Goal: Task Accomplishment & Management: Use online tool/utility

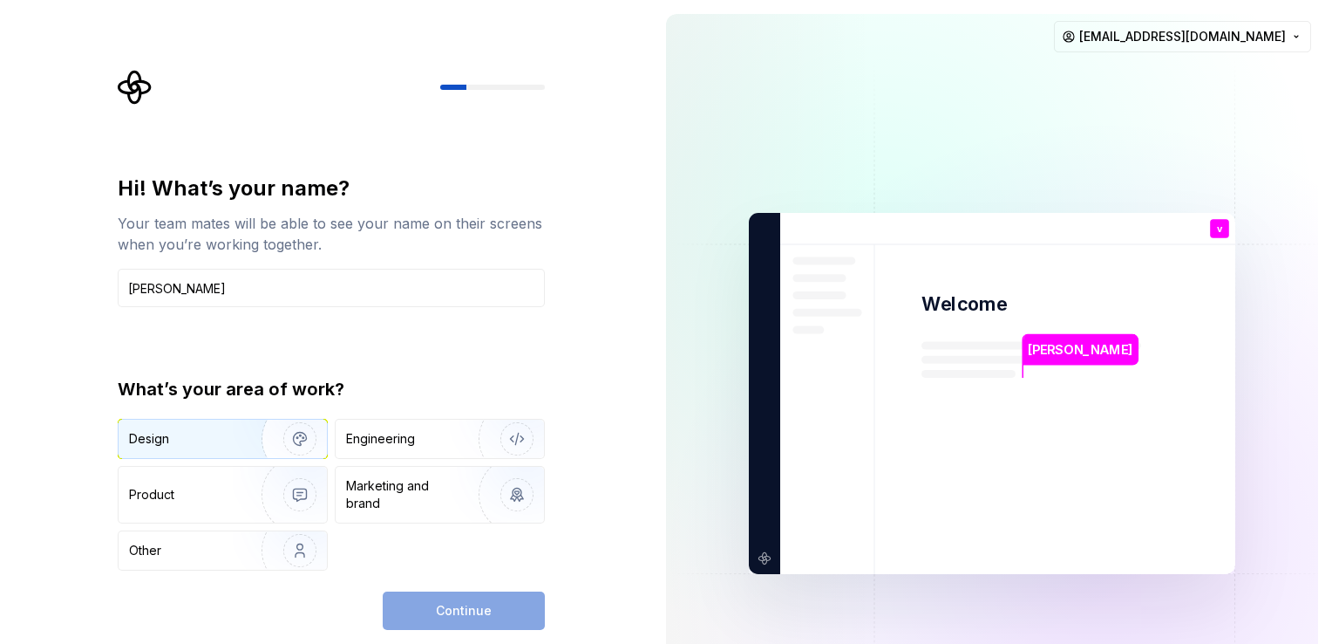
type input "[PERSON_NAME]"
click at [237, 440] on img "button" at bounding box center [289, 438] width 112 height 117
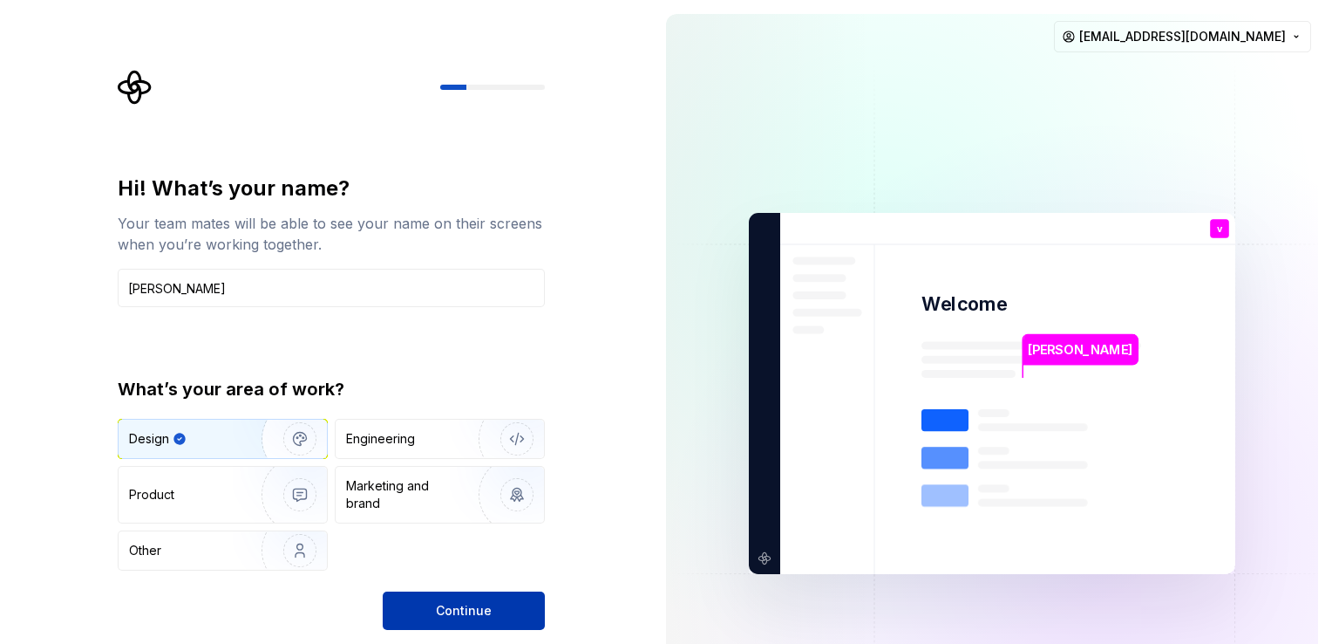
click at [415, 615] on button "Continue" at bounding box center [464, 610] width 162 height 38
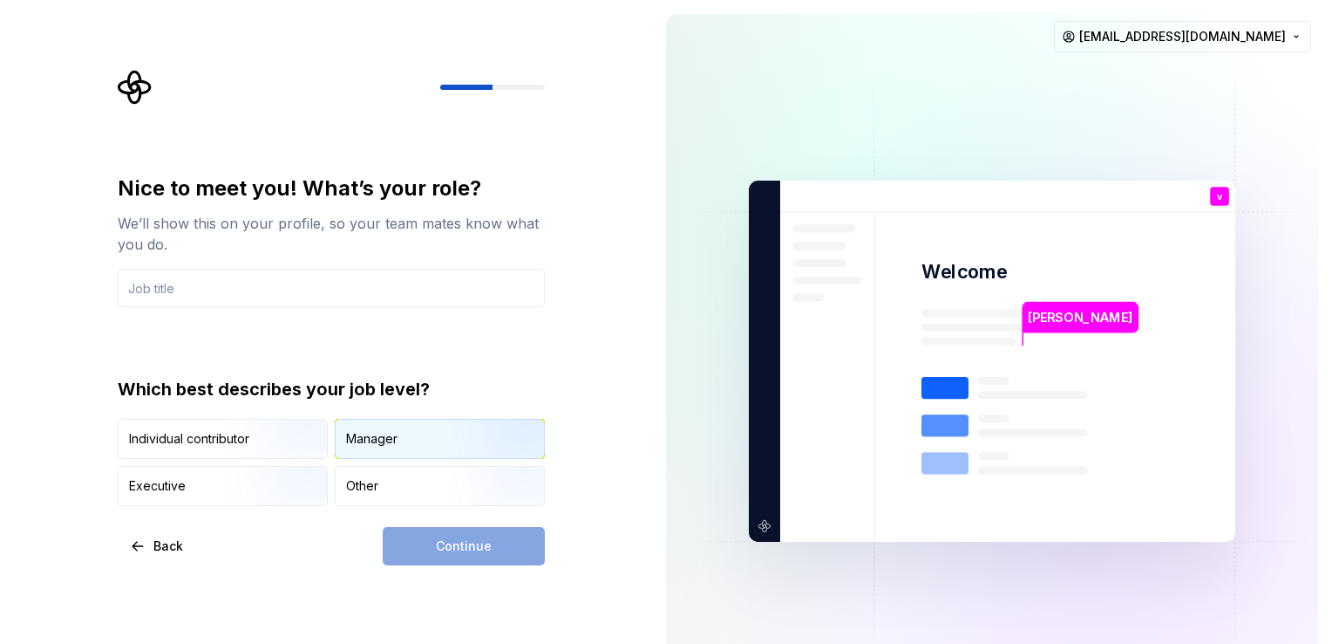
click at [373, 451] on div "Manager" at bounding box center [440, 438] width 208 height 38
click at [453, 538] on div "Continue" at bounding box center [464, 546] width 162 height 38
click at [427, 480] on div "Other" at bounding box center [440, 486] width 208 height 38
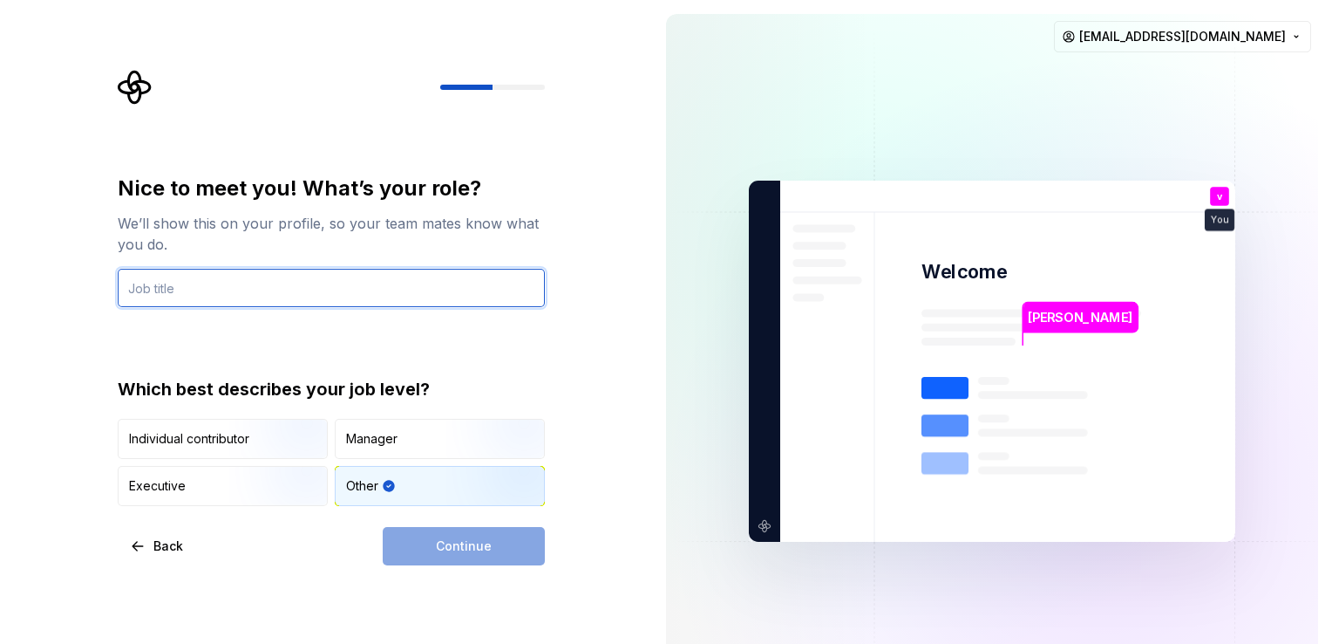
click at [271, 285] on input "text" at bounding box center [331, 288] width 427 height 38
type input "ai"
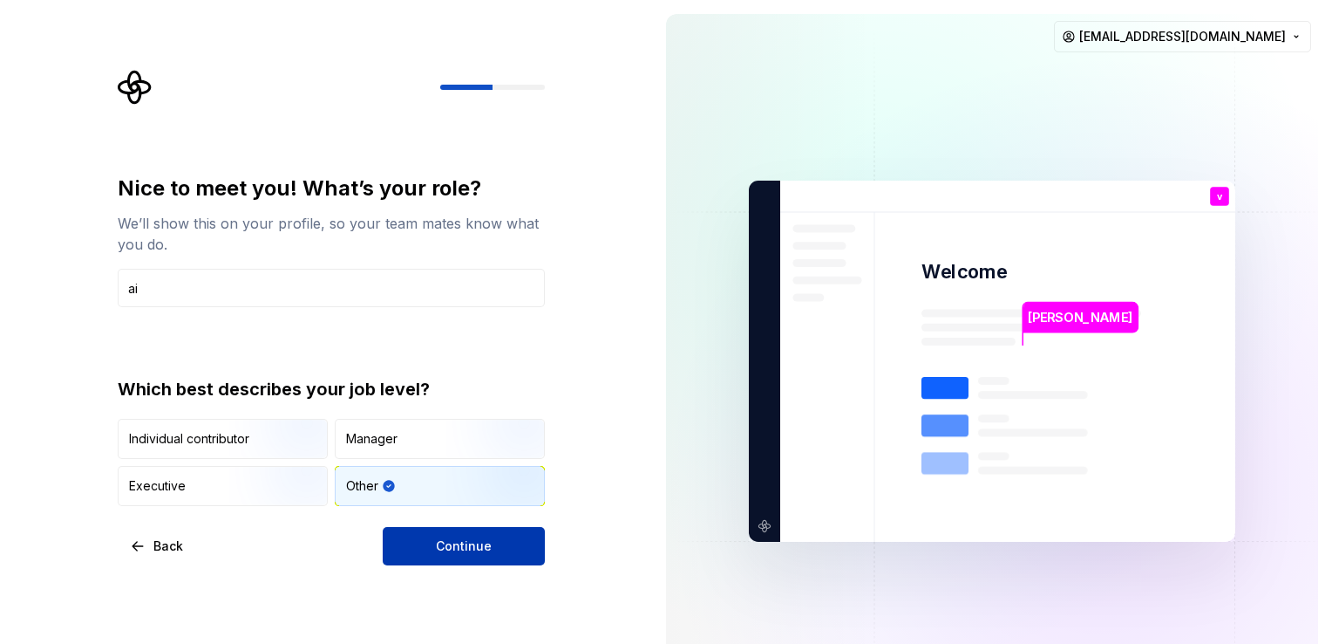
click at [467, 537] on span "Continue" at bounding box center [464, 545] width 56 height 17
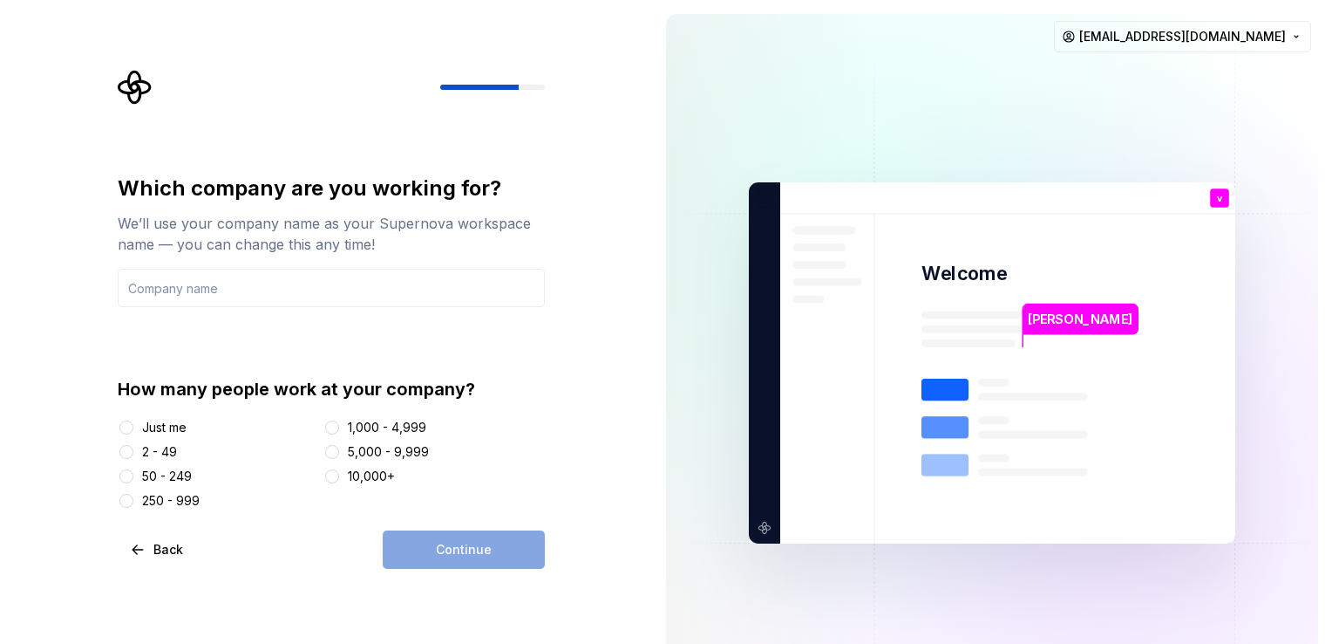
click at [398, 433] on div "1,000 - 4,999" at bounding box center [387, 427] width 78 height 17
click at [339, 433] on button "1,000 - 4,999" at bounding box center [332, 427] width 14 height 14
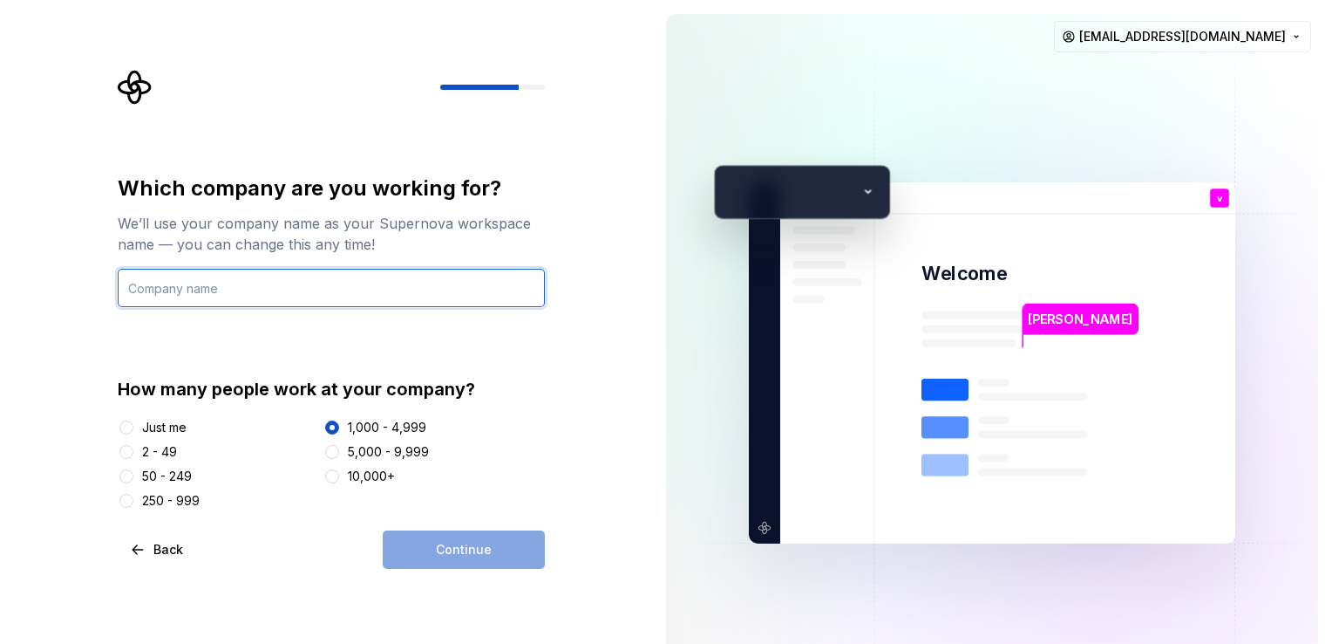
click at [218, 284] on input "text" at bounding box center [331, 288] width 427 height 38
type input "aastra"
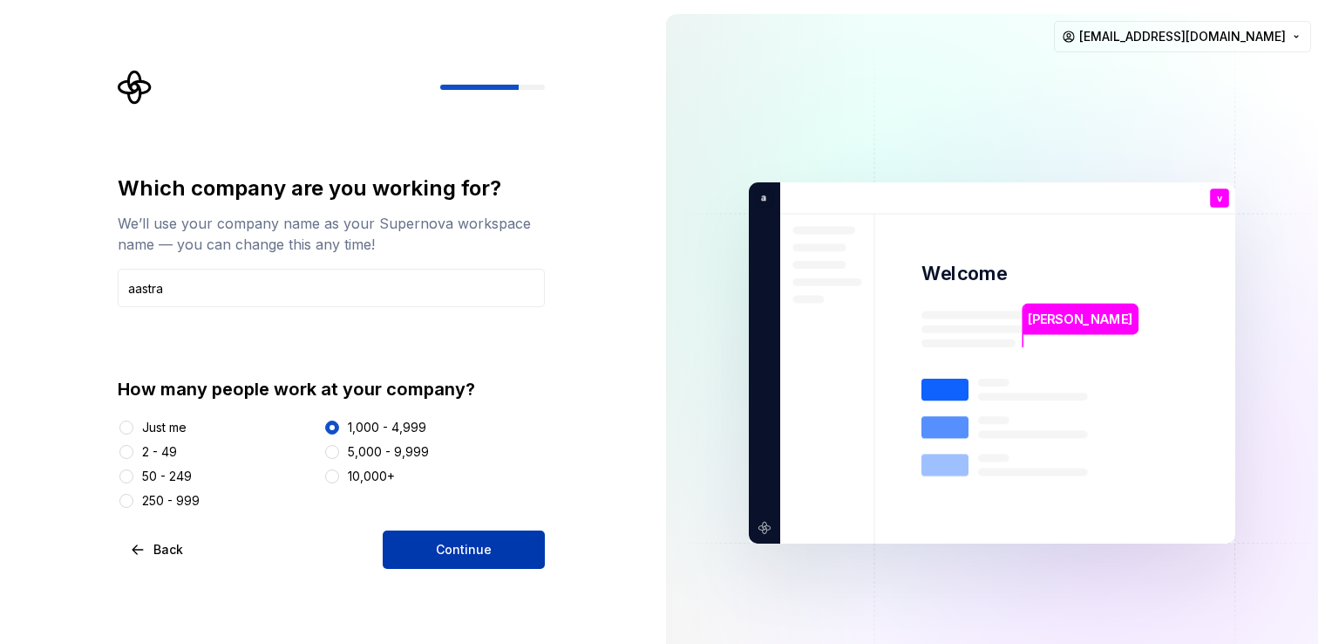
click at [473, 535] on button "Continue" at bounding box center [464, 549] width 162 height 38
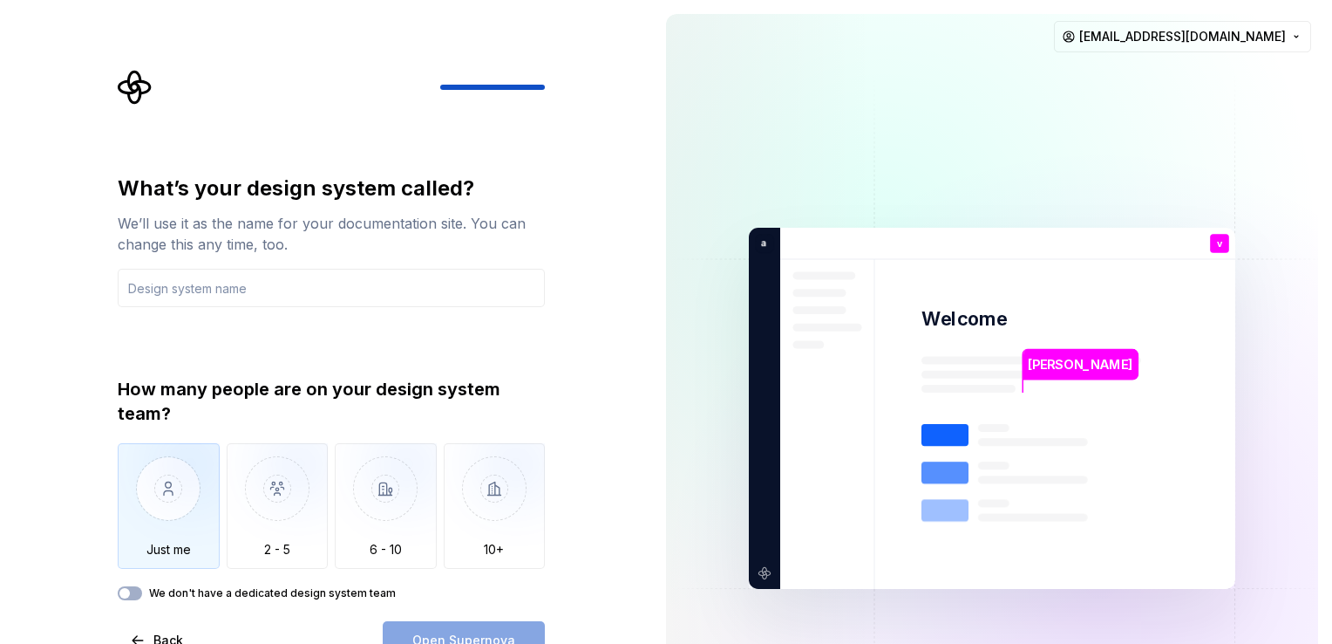
click at [195, 508] on img "button" at bounding box center [169, 501] width 102 height 117
click at [628, 315] on div "What’s your design system called? We’ll use it as the name for your documentati…" at bounding box center [326, 408] width 652 height 816
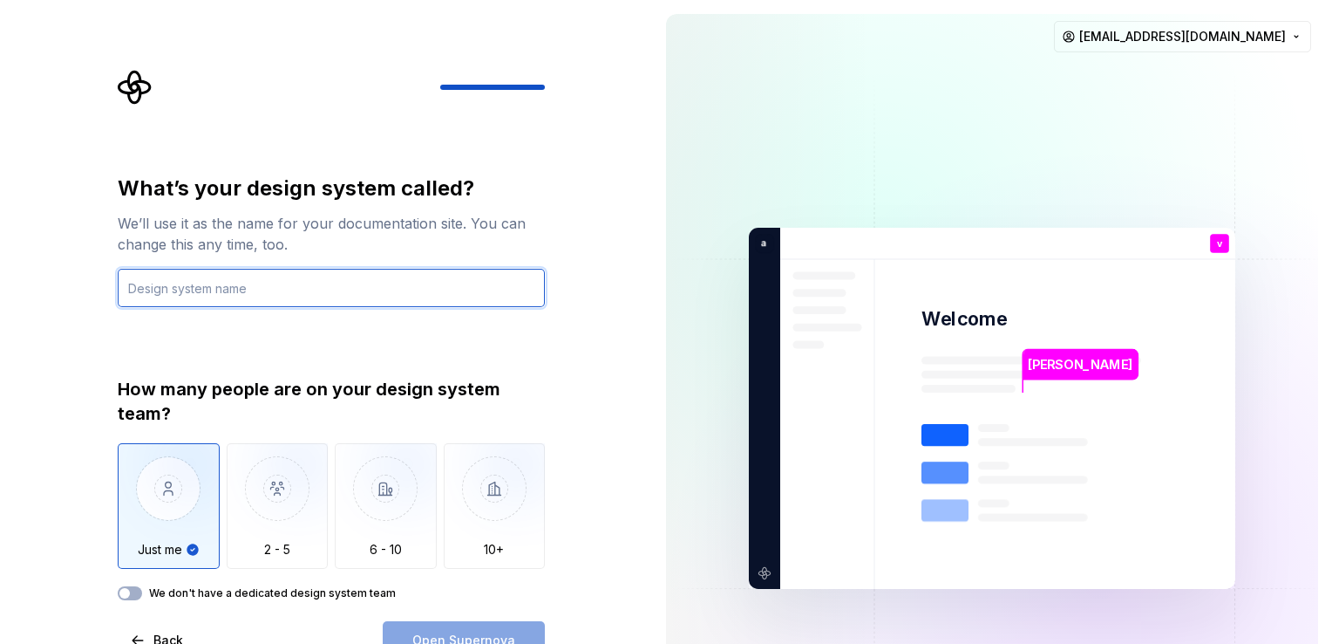
click at [389, 298] on input "text" at bounding box center [331, 288] width 427 height 38
type input "helo"
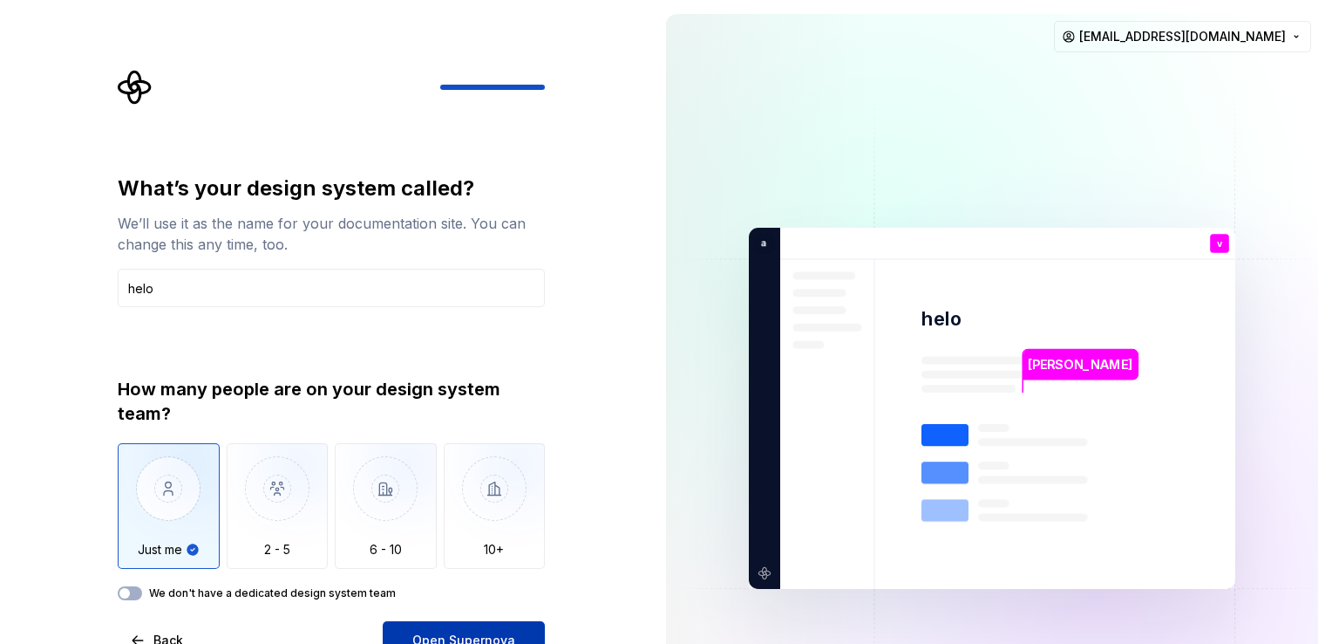
click at [434, 628] on button "Open Supernova" at bounding box center [464, 640] width 162 height 38
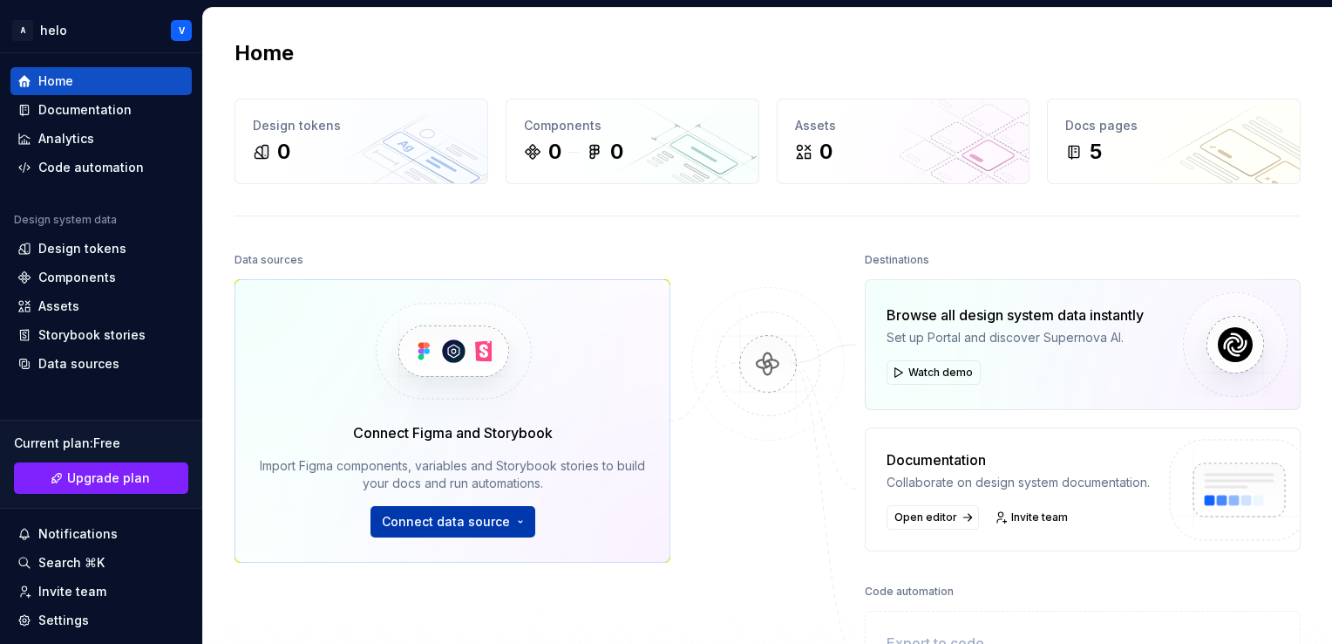
click at [460, 514] on span "Connect data source" at bounding box center [446, 521] width 128 height 17
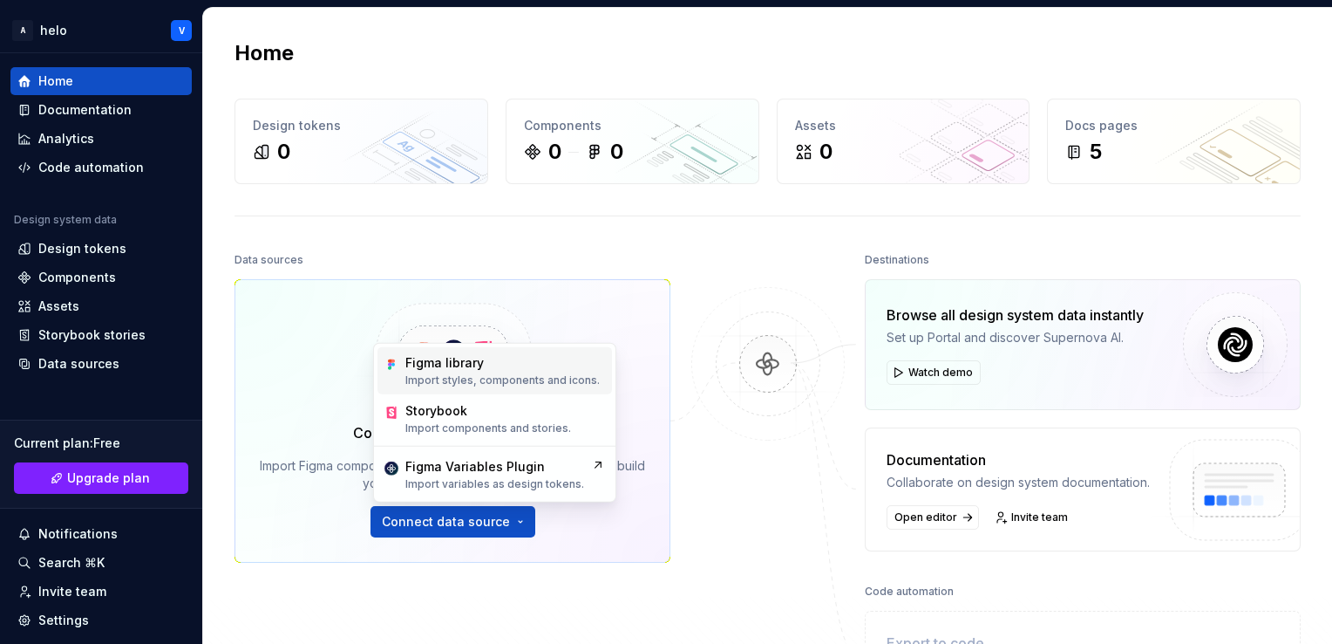
click at [506, 365] on div "Figma library" at bounding box center [502, 362] width 194 height 17
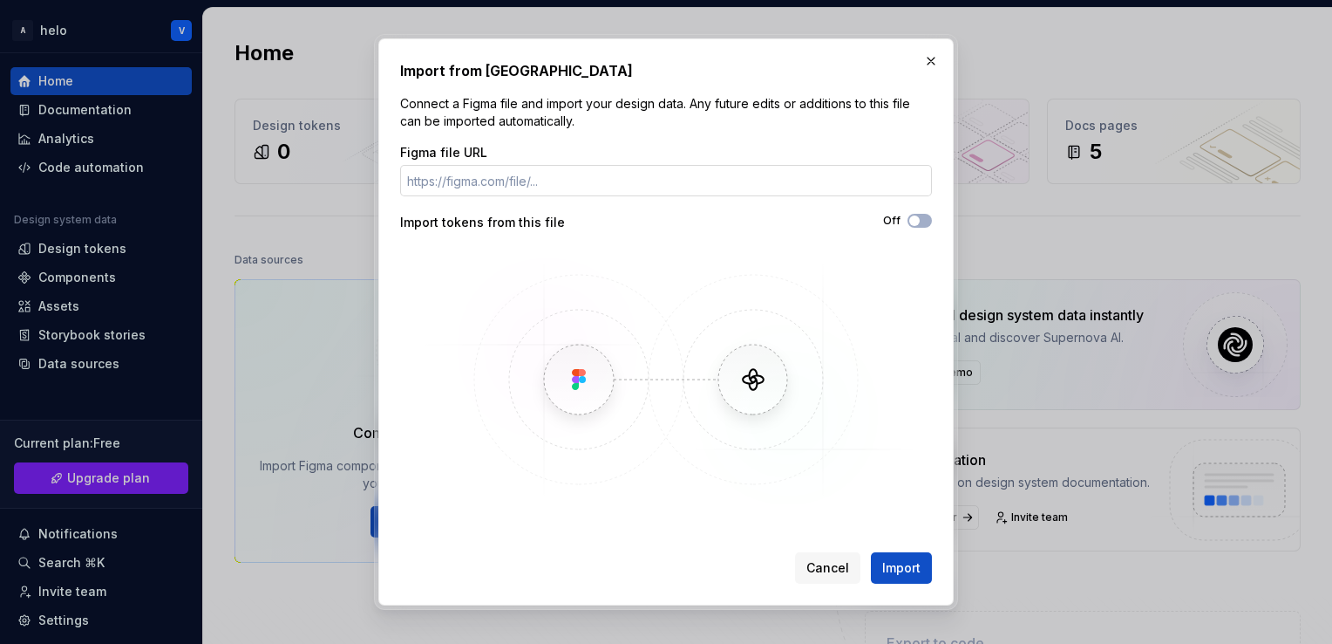
click at [545, 189] on input "Figma file URL" at bounding box center [666, 180] width 532 height 31
type input "[URL][DOMAIN_NAME]"
click at [921, 225] on icon "button" at bounding box center [915, 220] width 14 height 10
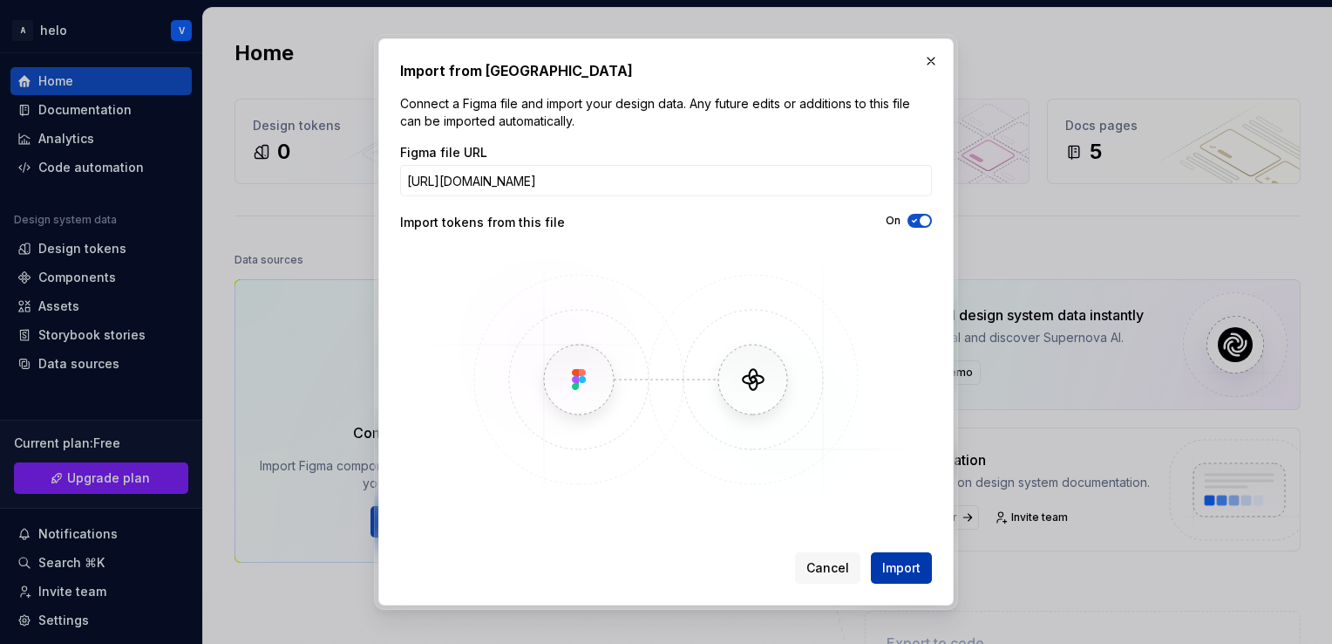
click at [904, 562] on span "Import" at bounding box center [901, 567] width 38 height 17
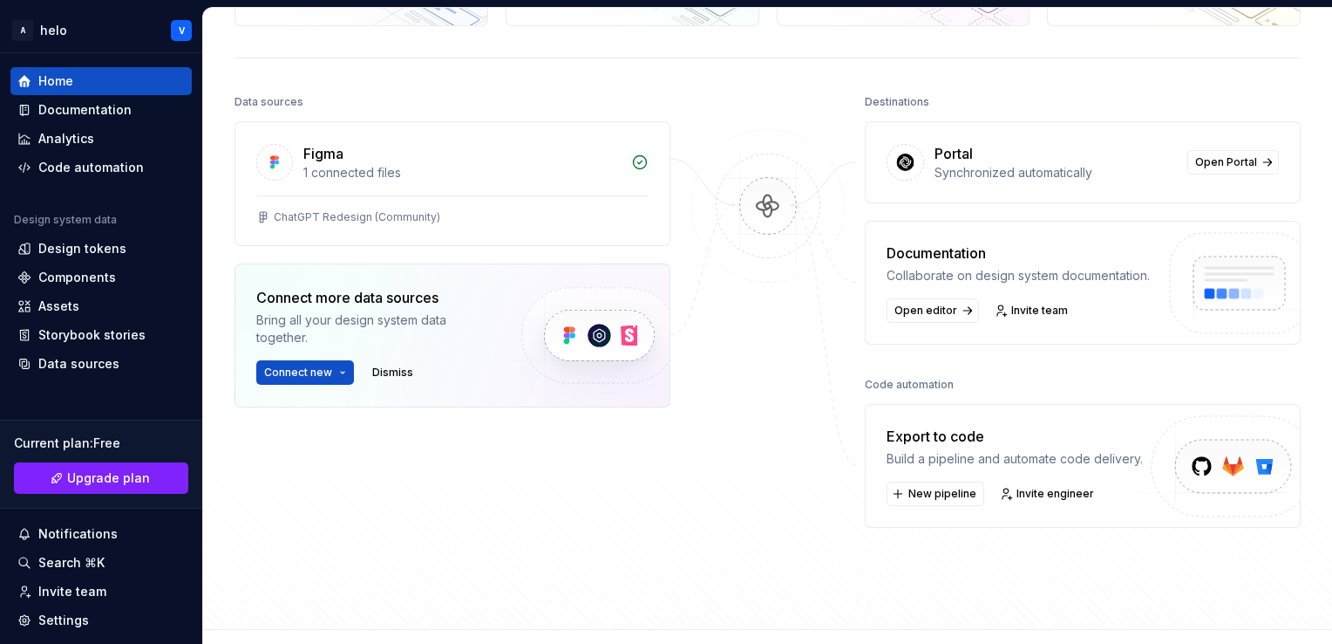
scroll to position [167, 0]
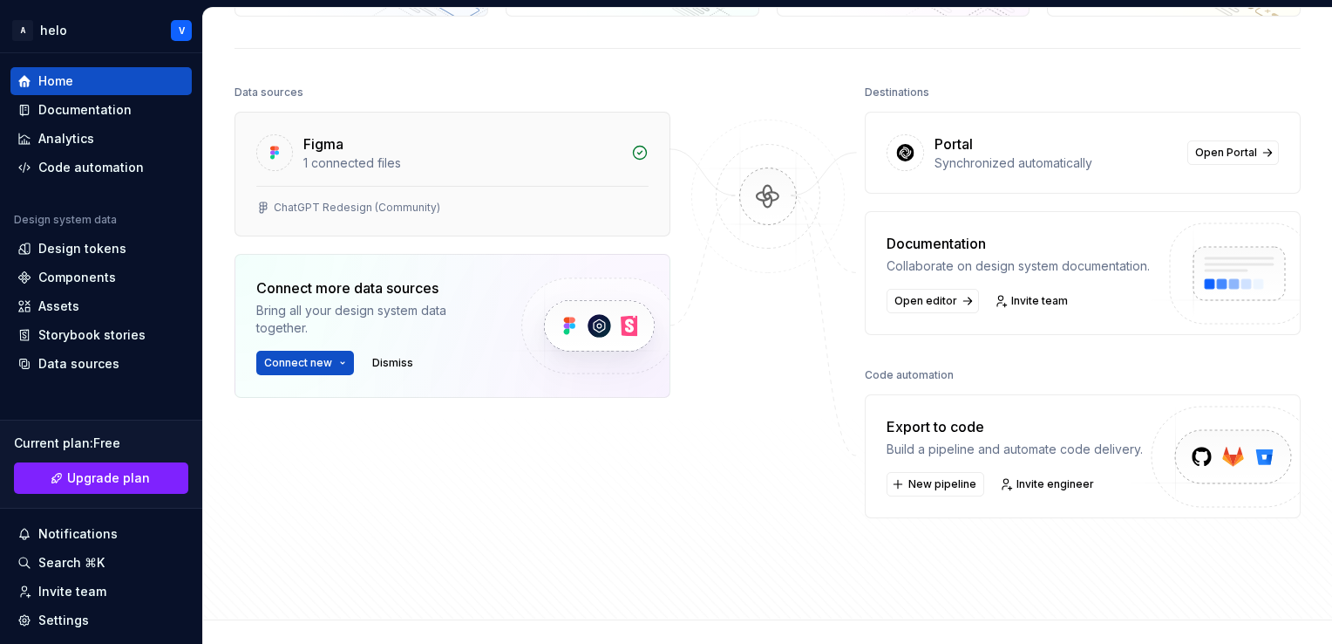
click at [466, 177] on div "Figma 1 connected files" at bounding box center [452, 148] width 434 height 73
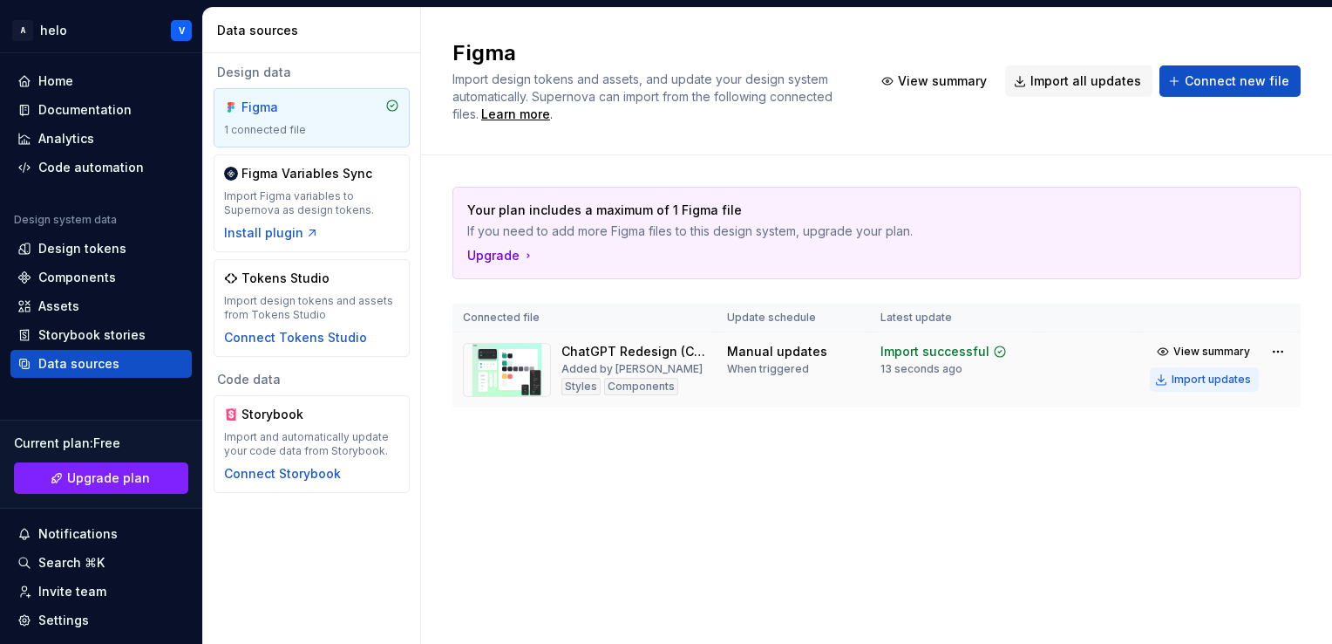
click at [1217, 375] on div "Import updates" at bounding box center [1211, 379] width 79 height 14
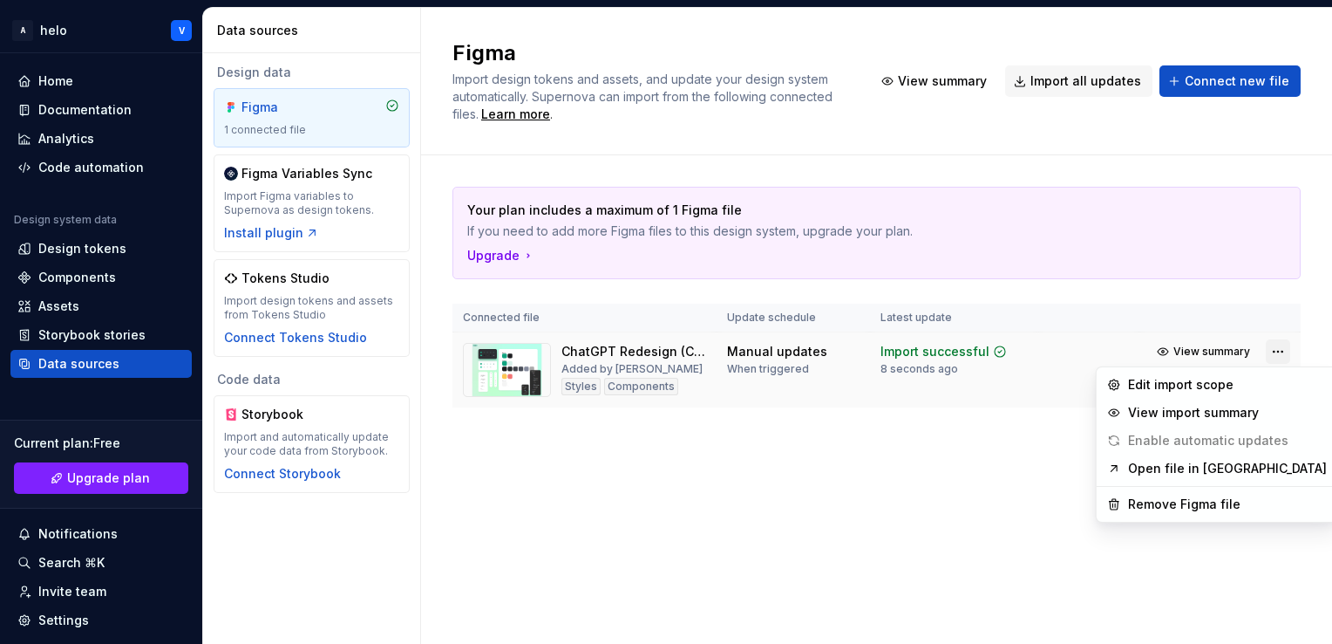
click at [1280, 355] on html "A helo V Home Documentation Analytics Code automation Design system data Design…" at bounding box center [666, 322] width 1332 height 644
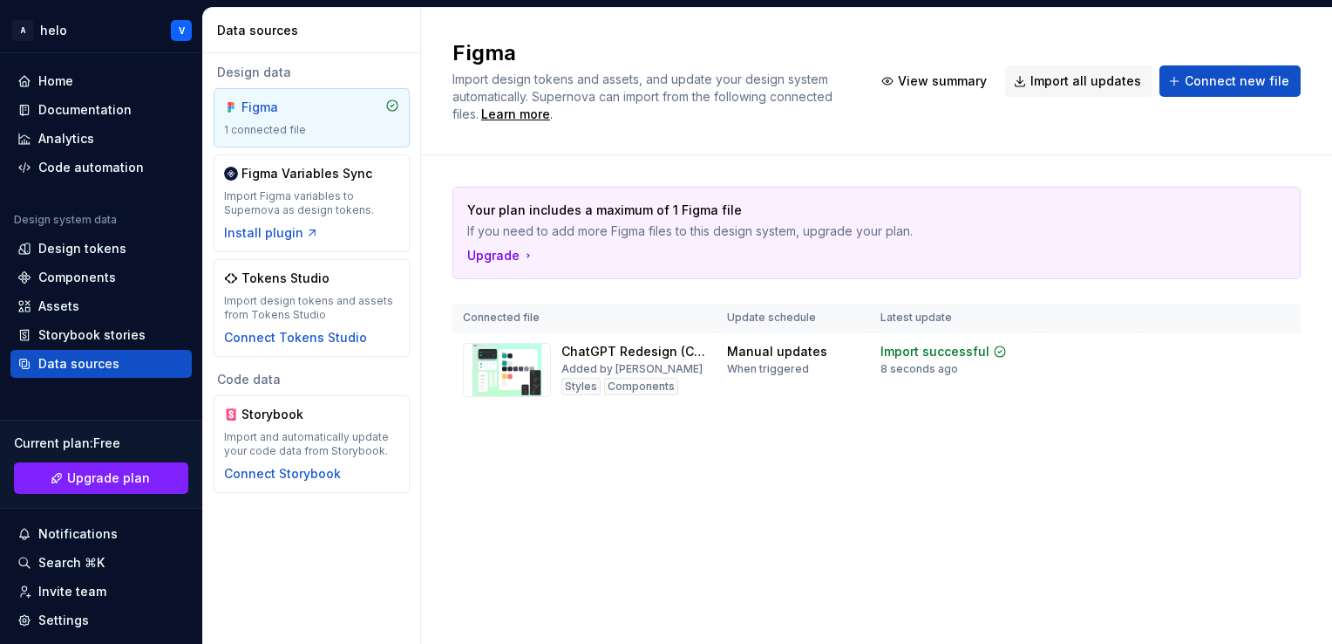
click at [667, 481] on html "A helo V Home Documentation Analytics Code automation Design system data Design…" at bounding box center [666, 322] width 1332 height 644
click at [84, 176] on div "Code automation" at bounding box center [100, 167] width 181 height 28
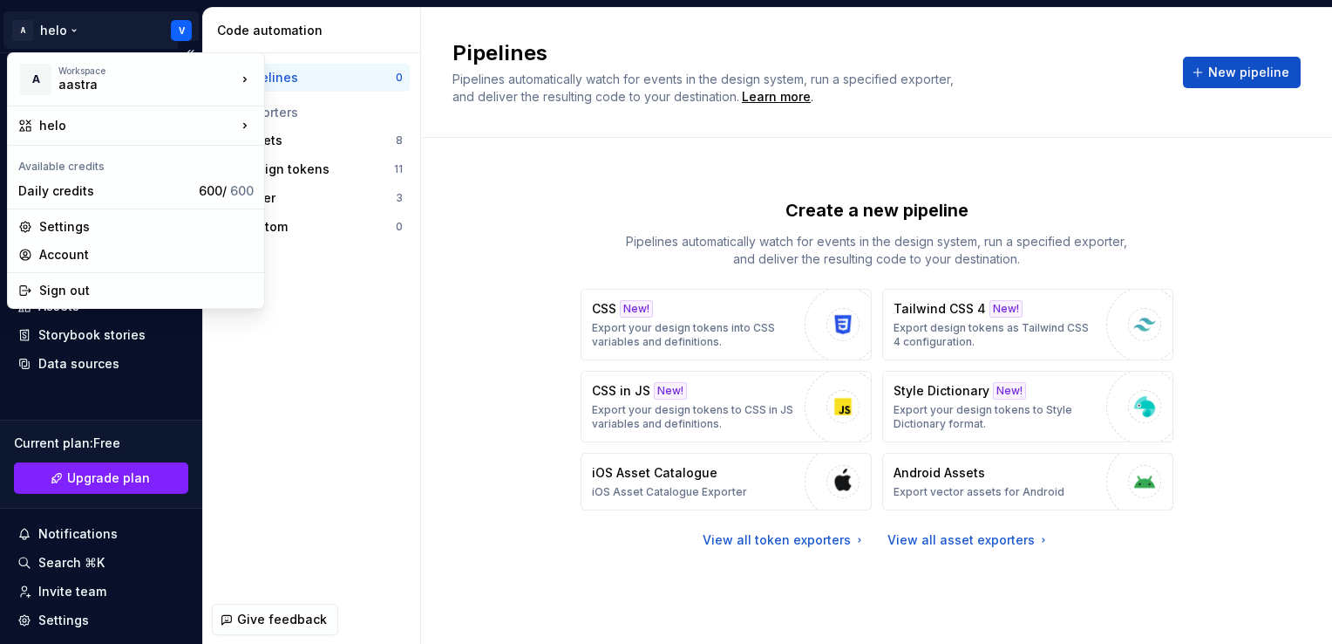
click at [167, 28] on html "A helo V Home Documentation Analytics Code automation Design system data Design…" at bounding box center [666, 322] width 1332 height 644
click at [140, 228] on div "Settings" at bounding box center [146, 226] width 215 height 17
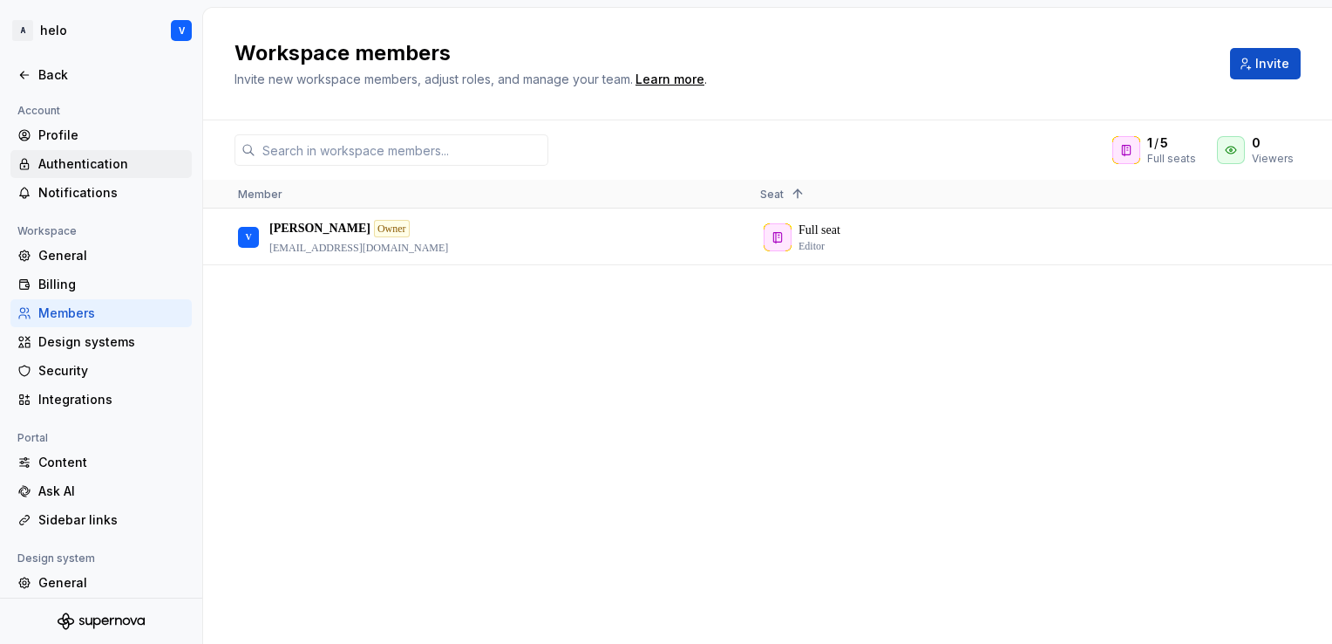
click at [112, 157] on div "Authentication" at bounding box center [111, 163] width 146 height 17
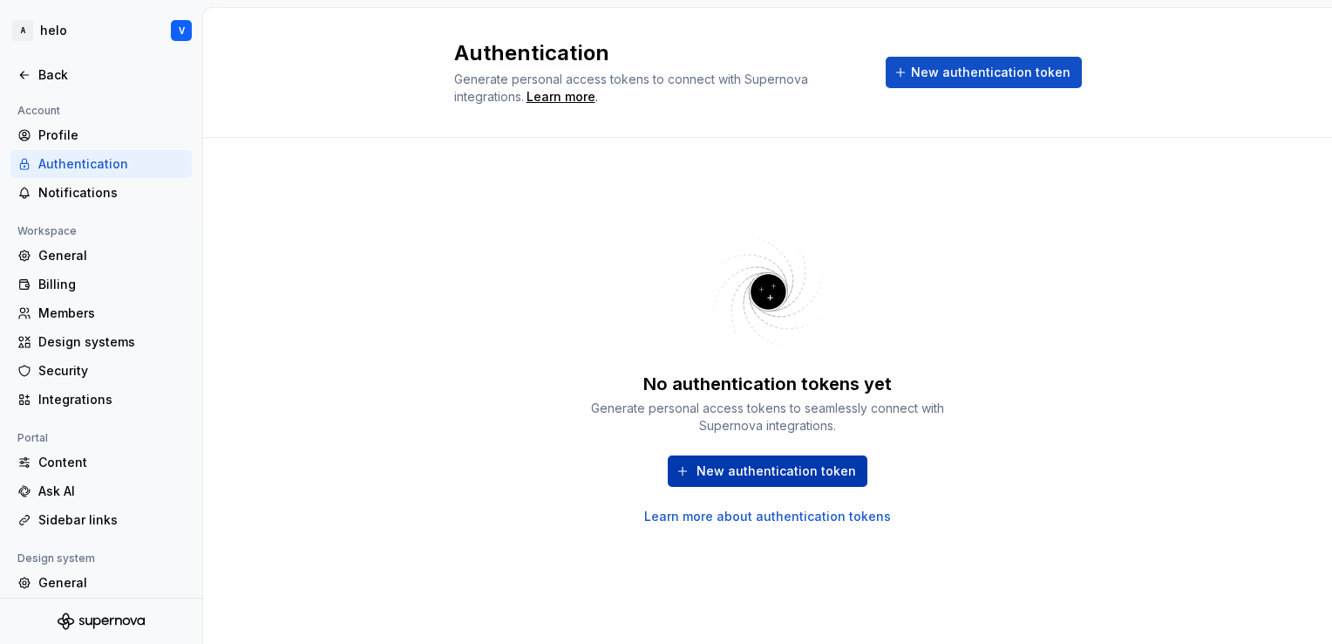
click at [773, 468] on span "New authentication token" at bounding box center [777, 470] width 160 height 17
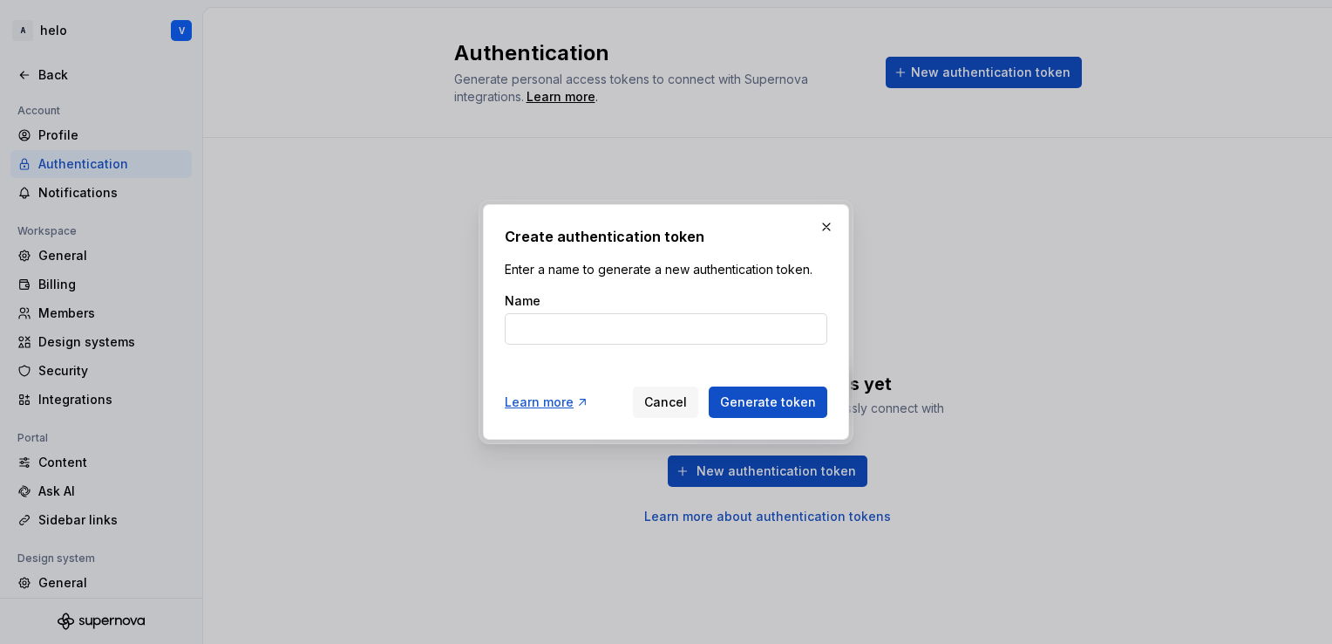
click at [661, 334] on input "Name" at bounding box center [666, 328] width 323 height 31
type input "[PERSON_NAME]"
click at [709, 386] on button "Generate token" at bounding box center [768, 401] width 119 height 31
click at [750, 405] on span "Generate token" at bounding box center [768, 401] width 96 height 17
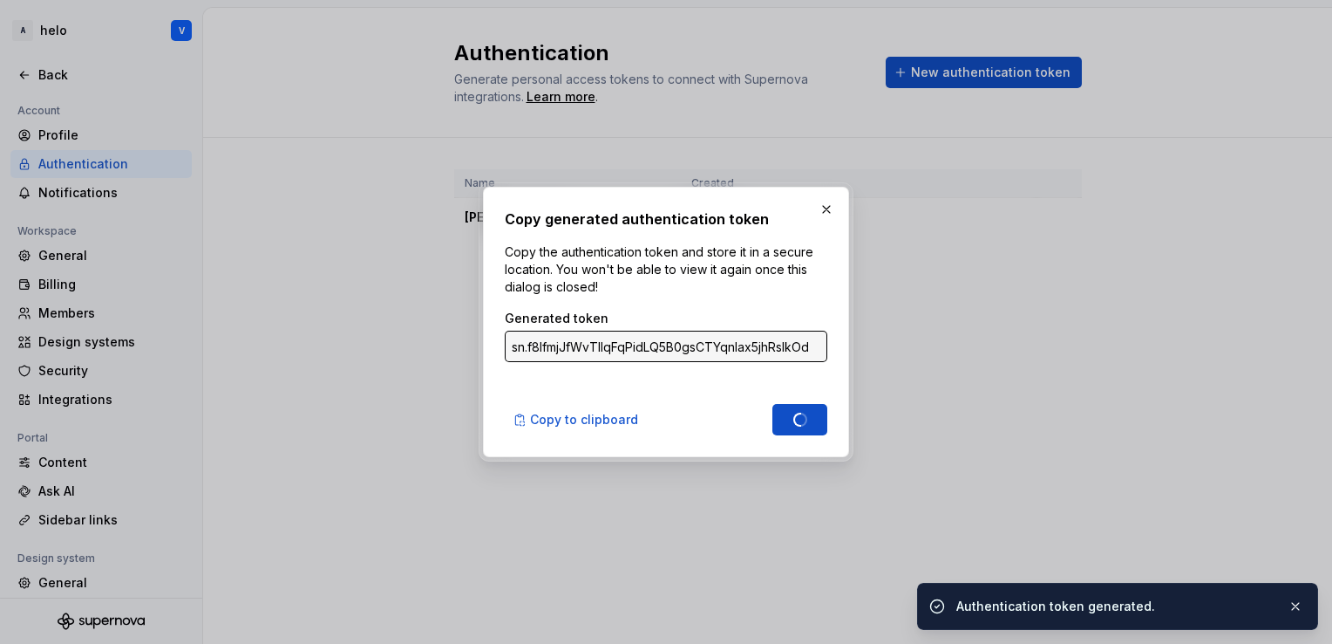
type input "sn.b4faZmNCpInyxG7AHYBEfqoDsIqxiziNsl04xn66vgwd73dfw23CjvUsAAeSixkMDNTnCgT6m76d…"
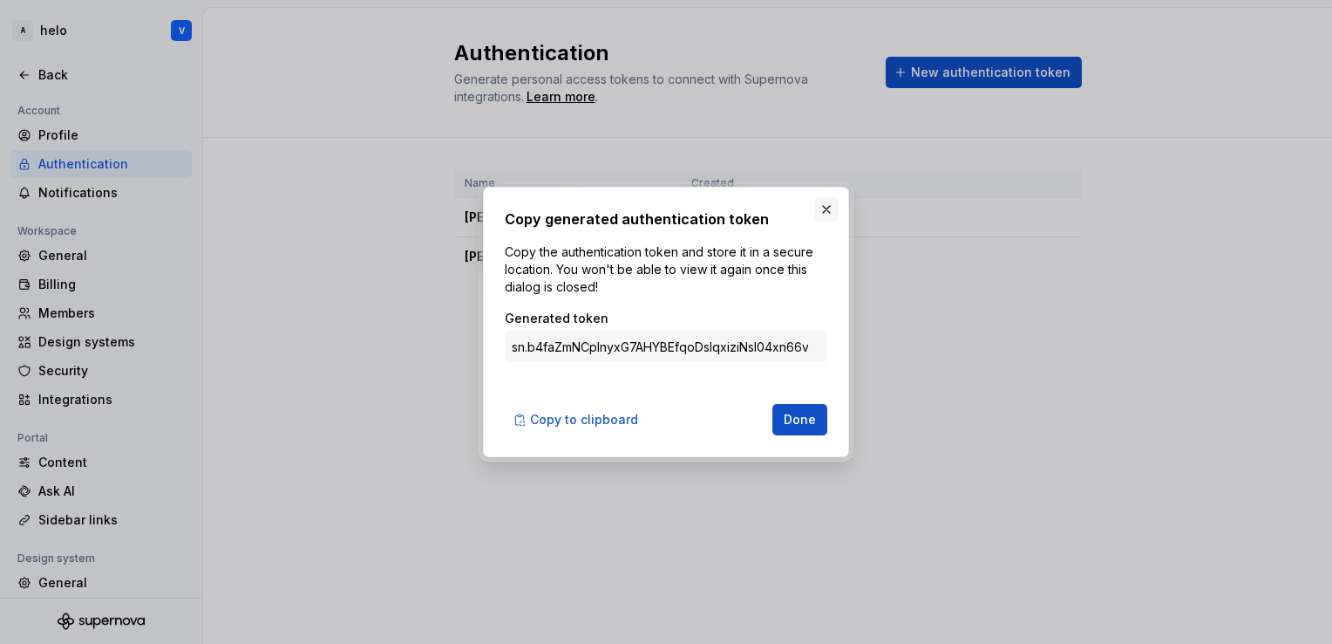
click at [822, 204] on button "button" at bounding box center [826, 209] width 24 height 24
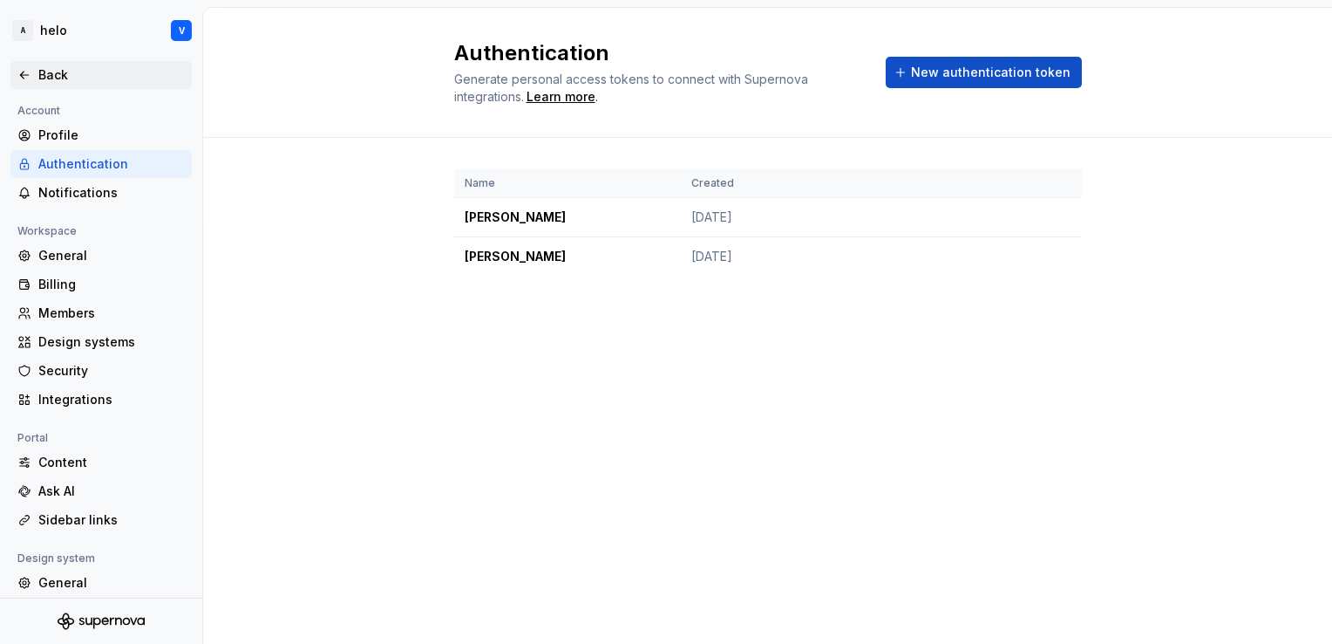
click at [56, 78] on div "Back" at bounding box center [111, 74] width 146 height 17
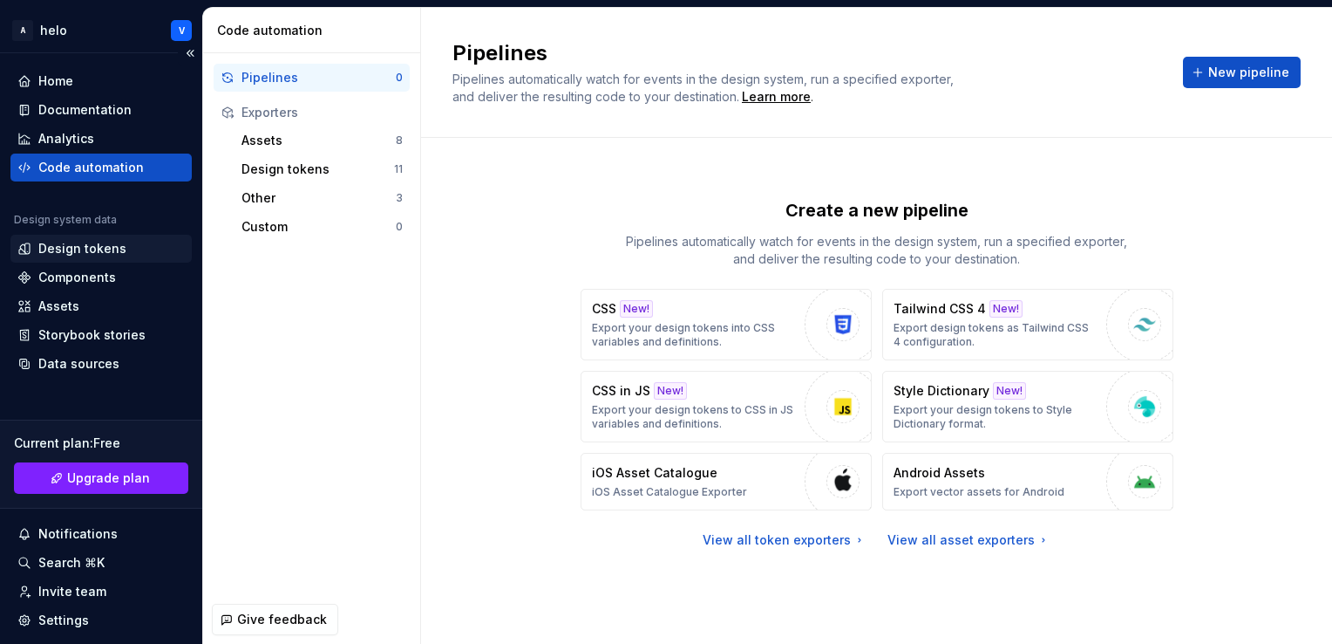
click at [81, 235] on div "Design tokens" at bounding box center [100, 249] width 181 height 28
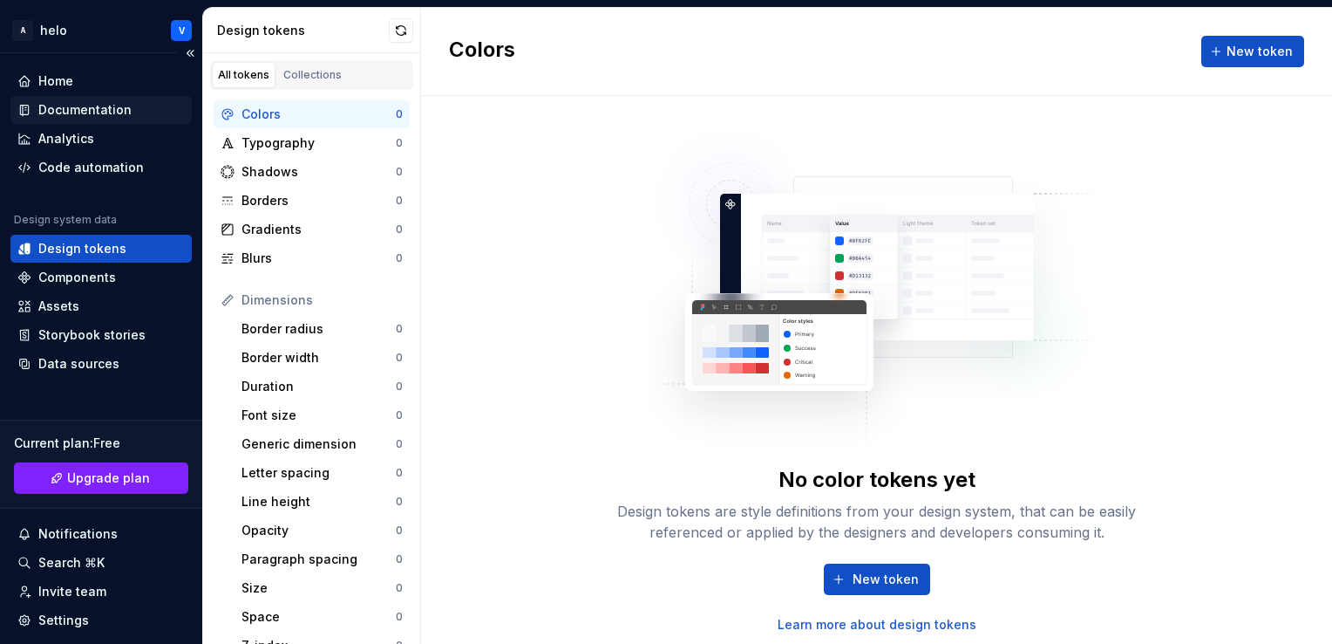
click at [87, 108] on div "Documentation" at bounding box center [84, 109] width 93 height 17
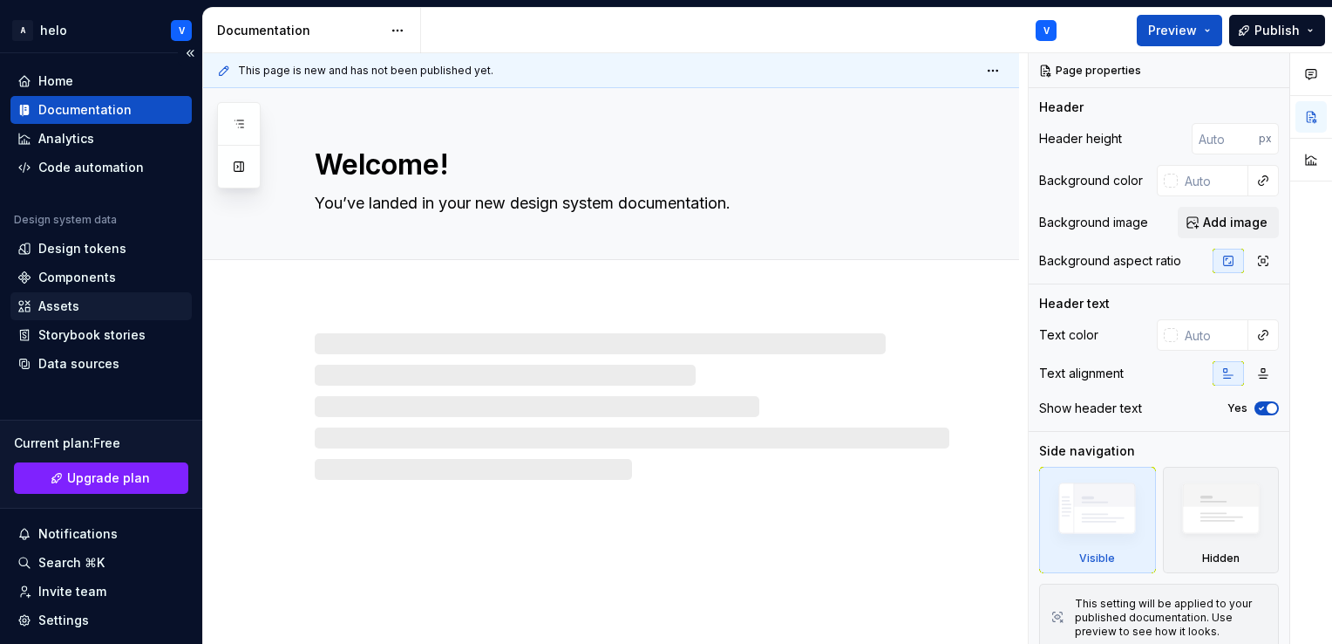
click at [66, 305] on div "Assets" at bounding box center [58, 305] width 41 height 17
type textarea "*"
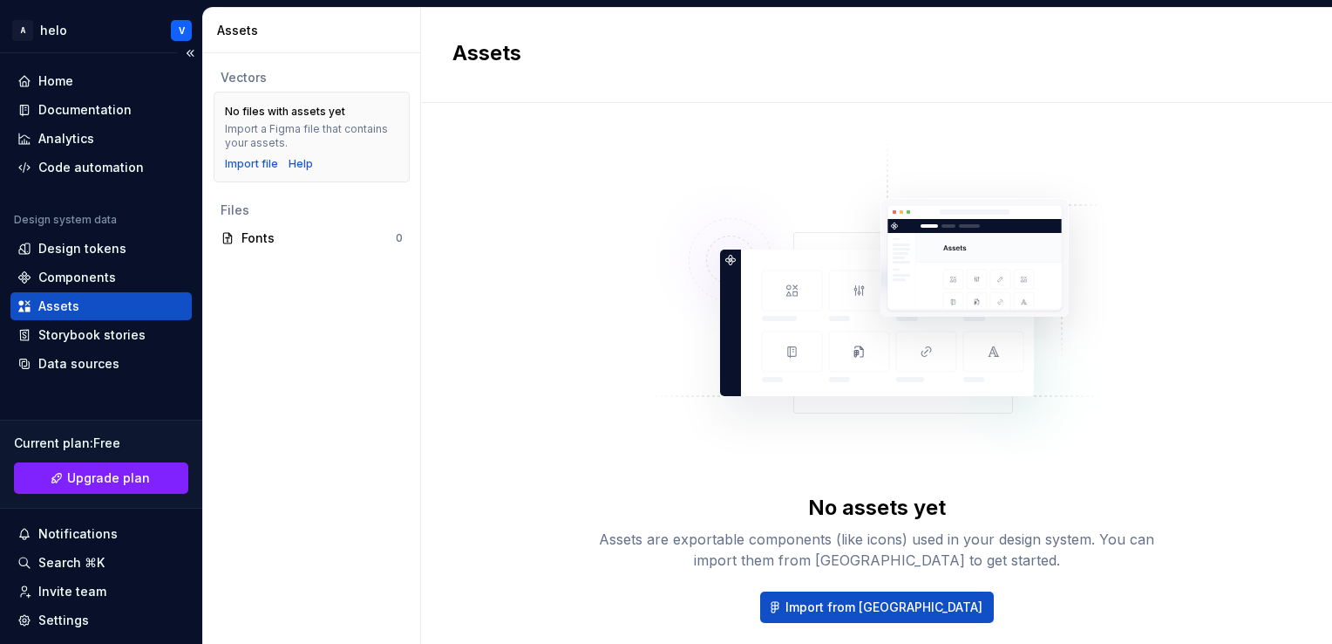
click at [88, 392] on div "Home Documentation Analytics Code automation Design system data Design tokens C…" at bounding box center [101, 379] width 202 height 652
click at [94, 371] on div "Data sources" at bounding box center [78, 363] width 81 height 17
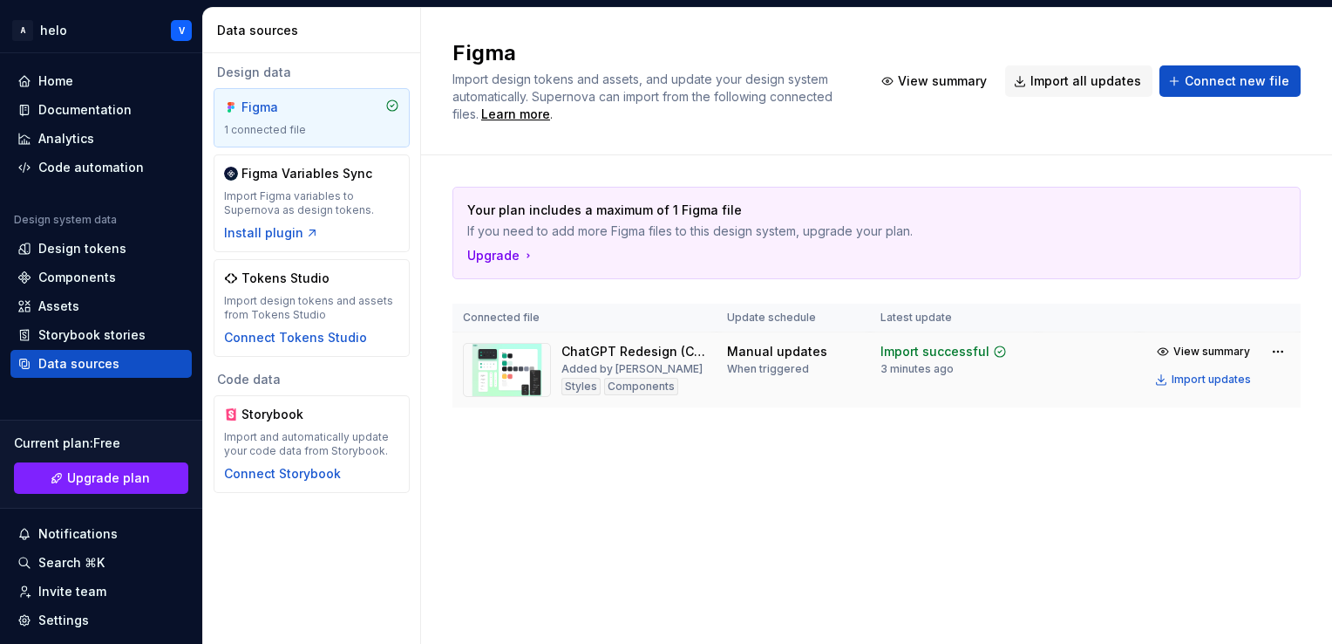
click at [508, 371] on img at bounding box center [507, 370] width 88 height 54
click at [355, 200] on div "Import Figma variables to Supernova as design tokens." at bounding box center [311, 203] width 175 height 28
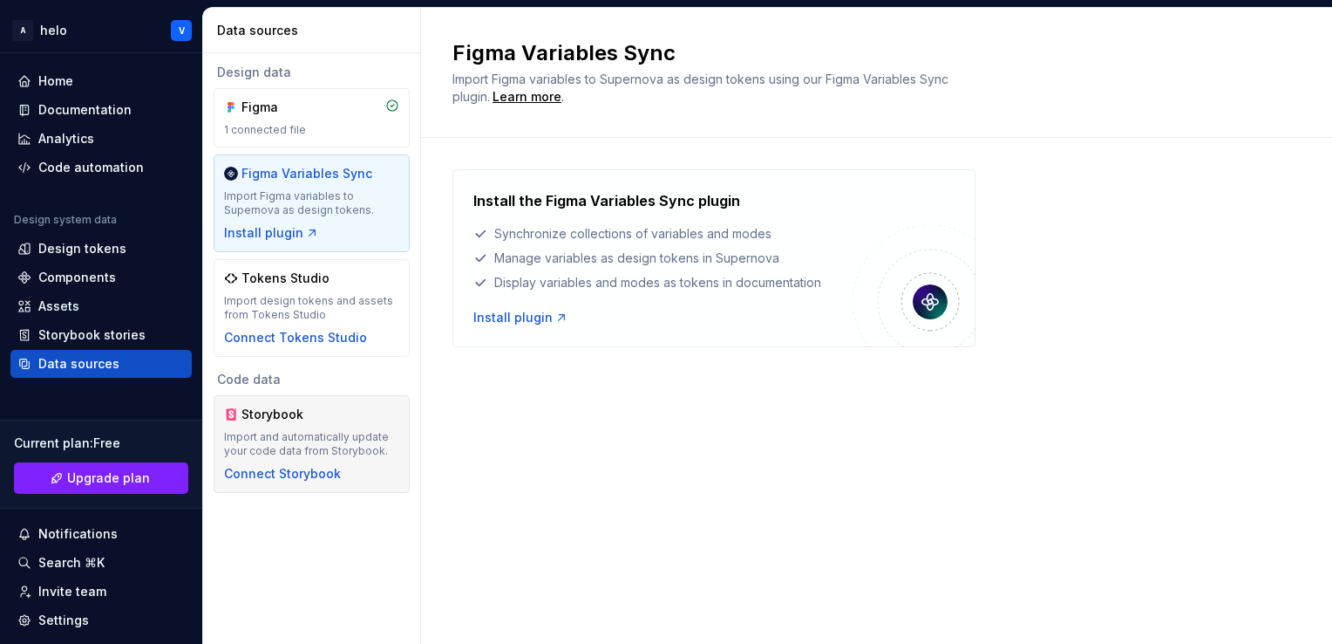
click at [318, 427] on div "Storybook Import and automatically update your code data from Storybook. Connec…" at bounding box center [311, 443] width 175 height 77
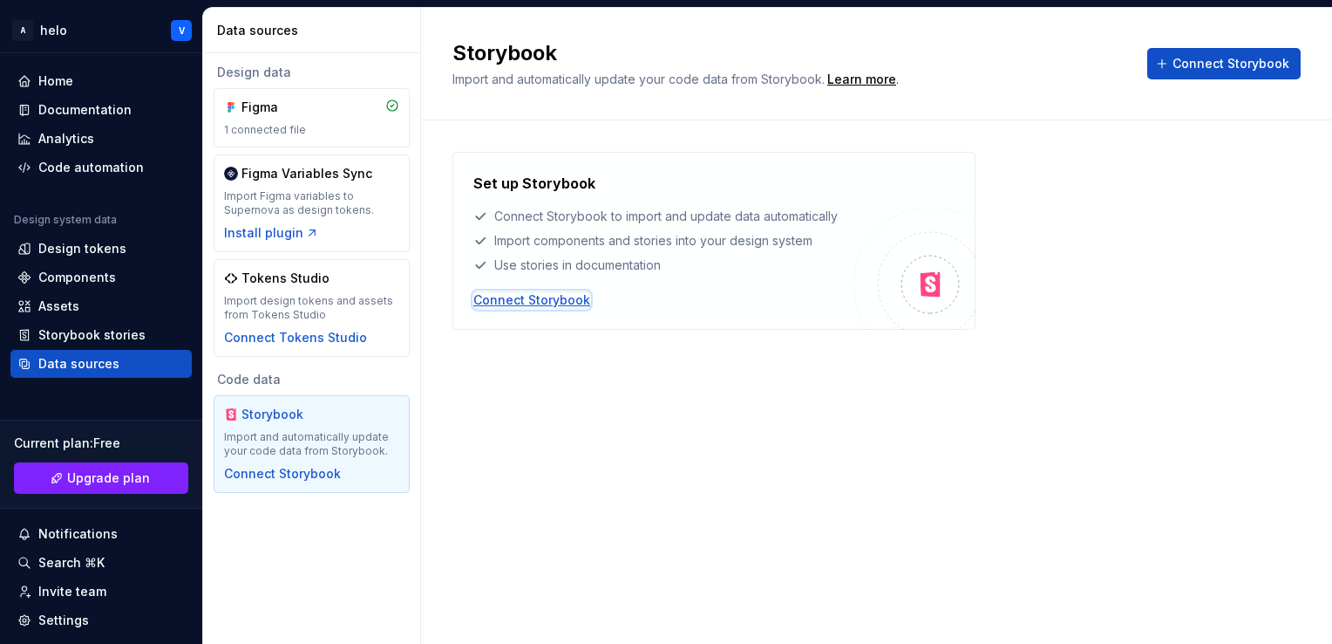
click at [521, 297] on div "Connect Storybook" at bounding box center [531, 299] width 117 height 17
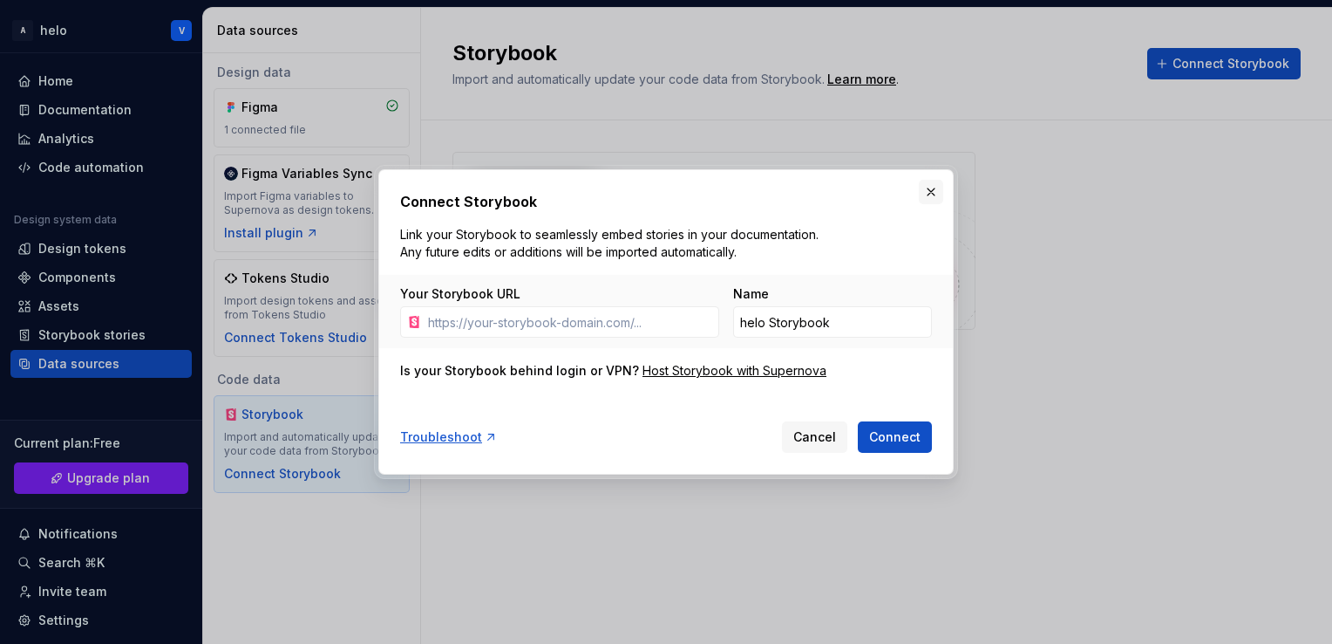
click at [931, 195] on button "button" at bounding box center [931, 192] width 24 height 24
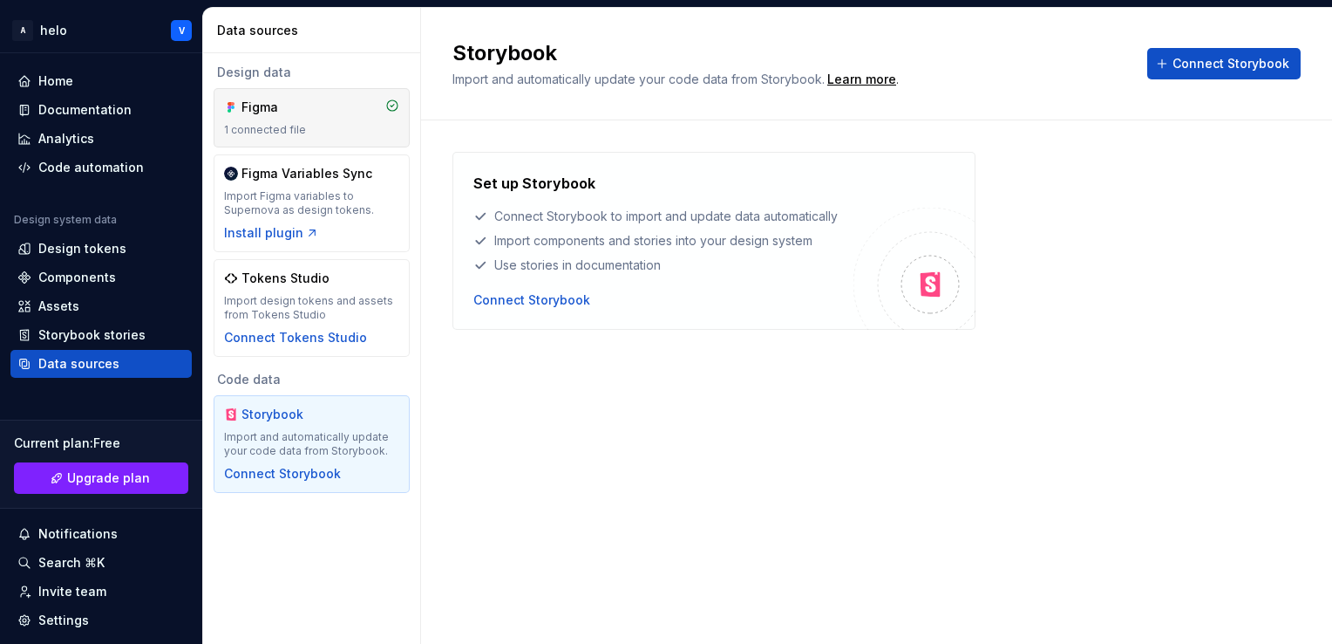
click at [281, 96] on div "Figma 1 connected file" at bounding box center [312, 117] width 196 height 59
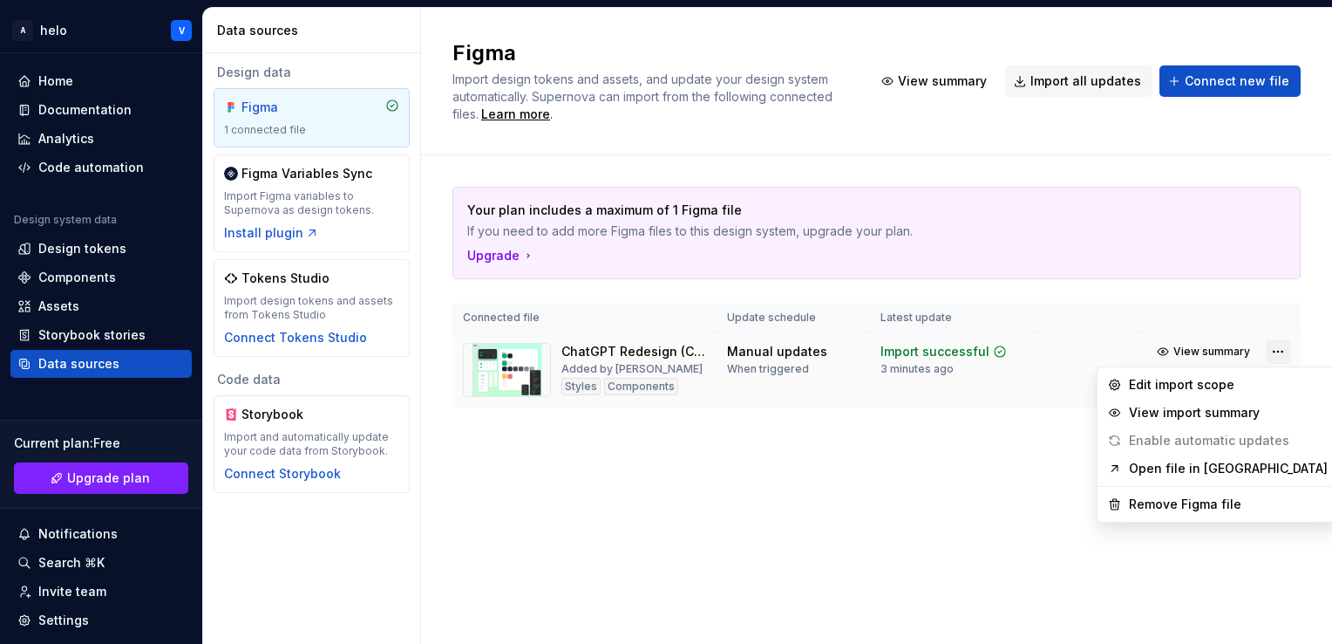
click at [1283, 358] on html "A helo V Home Documentation Analytics Code automation Design system data Design…" at bounding box center [666, 322] width 1332 height 644
click at [1257, 378] on div "Edit import scope" at bounding box center [1228, 384] width 199 height 17
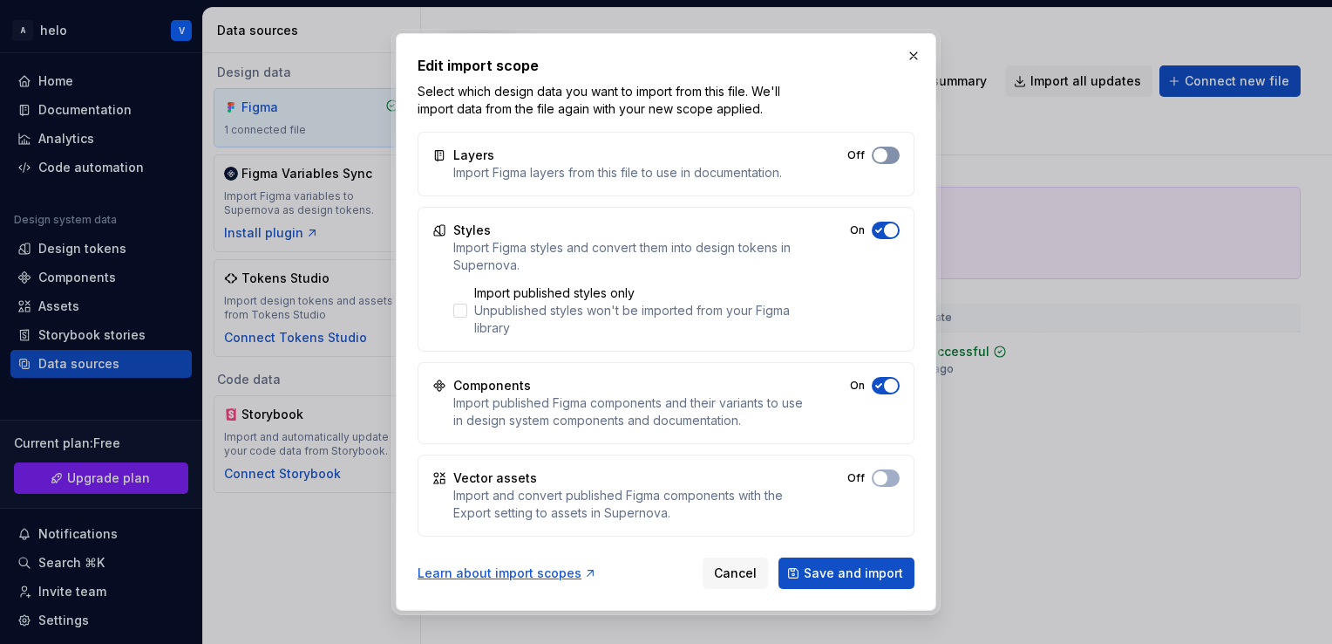
click at [884, 154] on span "button" at bounding box center [881, 155] width 14 height 14
click at [830, 568] on span "Save and import" at bounding box center [853, 572] width 99 height 17
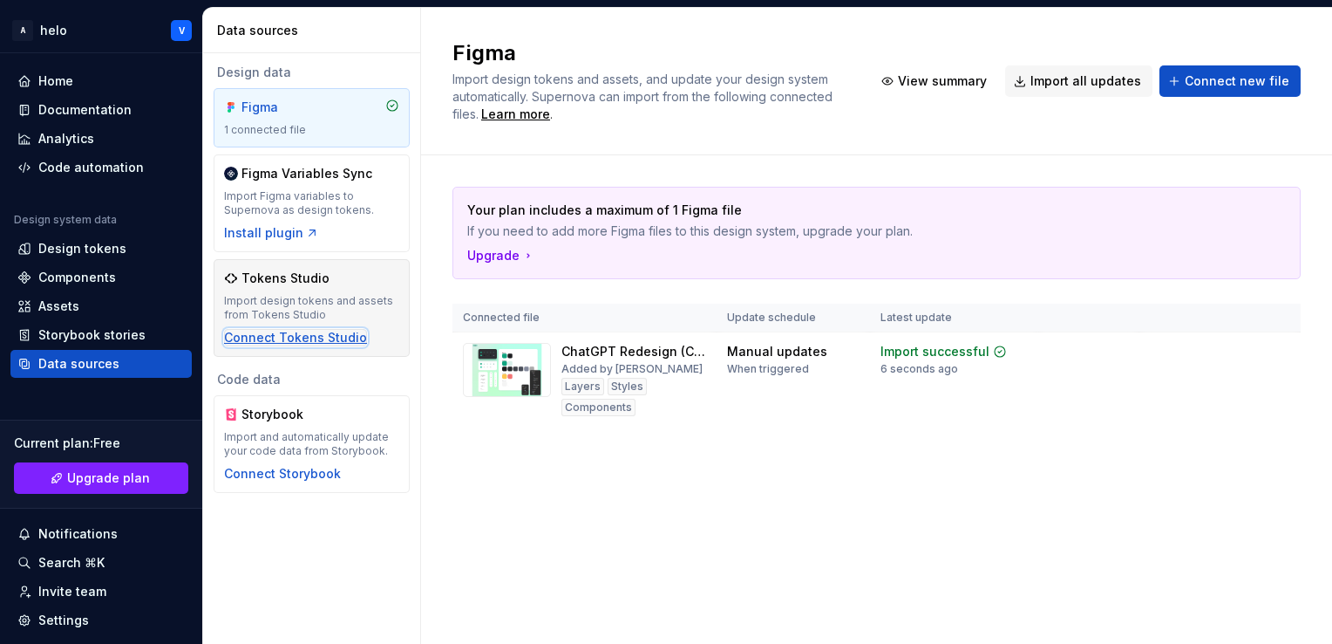
click at [309, 343] on div "Connect Tokens Studio" at bounding box center [295, 337] width 143 height 17
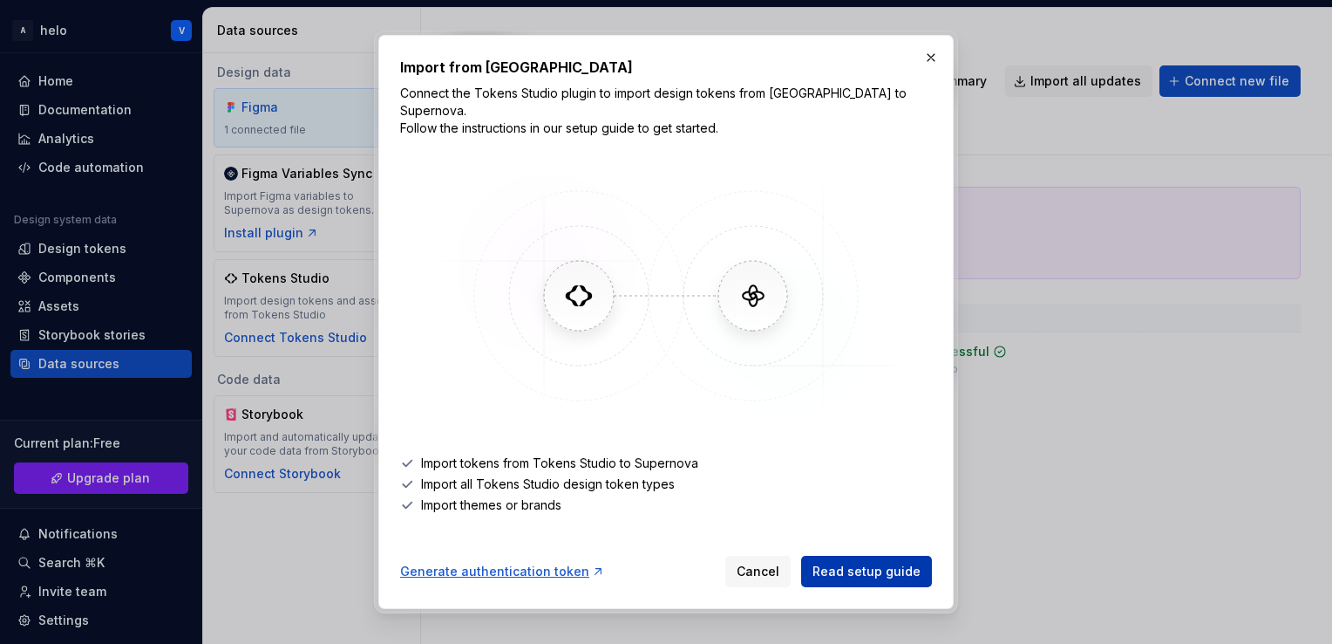
click at [891, 562] on span "Read setup guide" at bounding box center [867, 570] width 108 height 17
